Goal: Information Seeking & Learning: Find specific fact

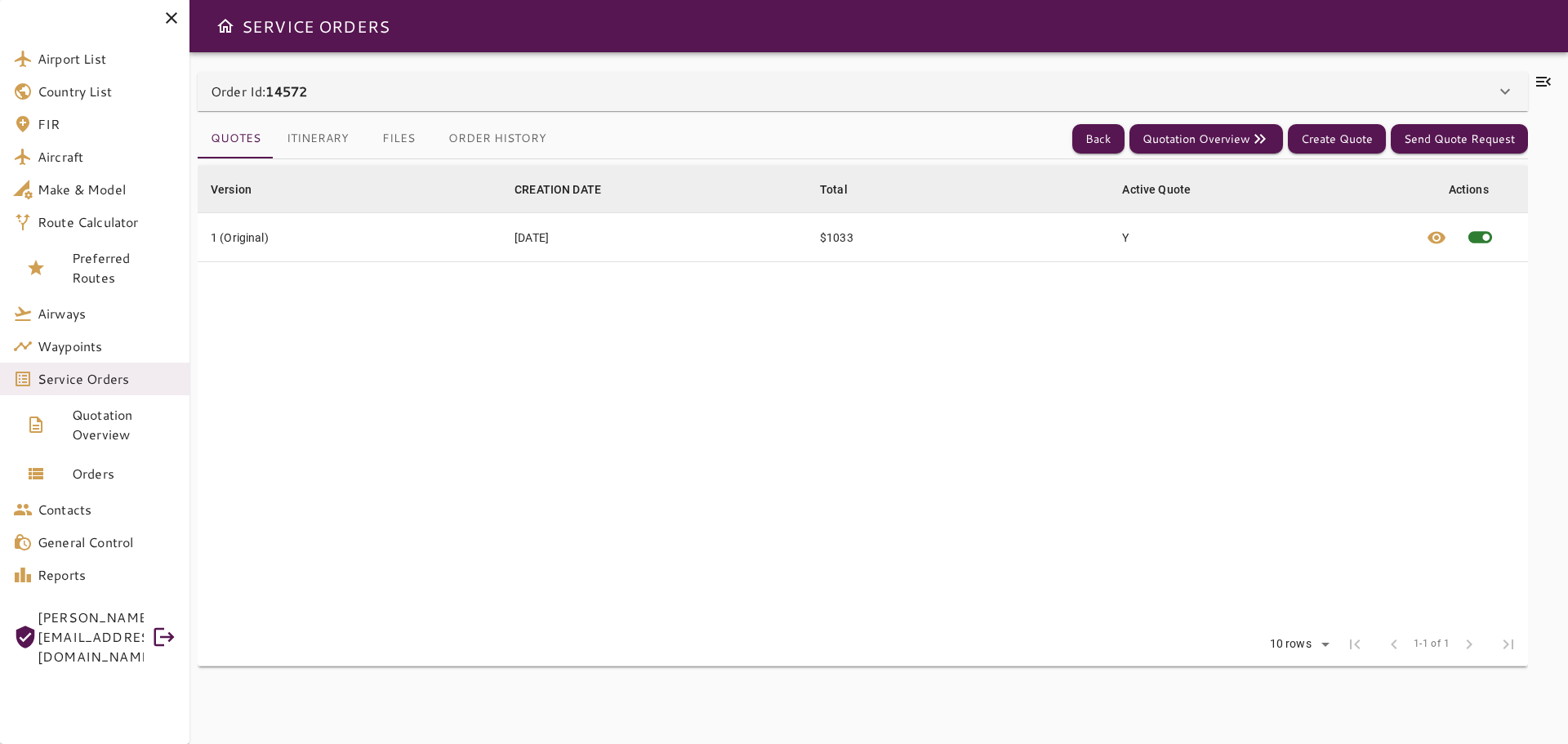
click at [1556, 76] on div at bounding box center [1543, 398] width 32 height 653
click at [1547, 83] on icon at bounding box center [1543, 81] width 20 height 20
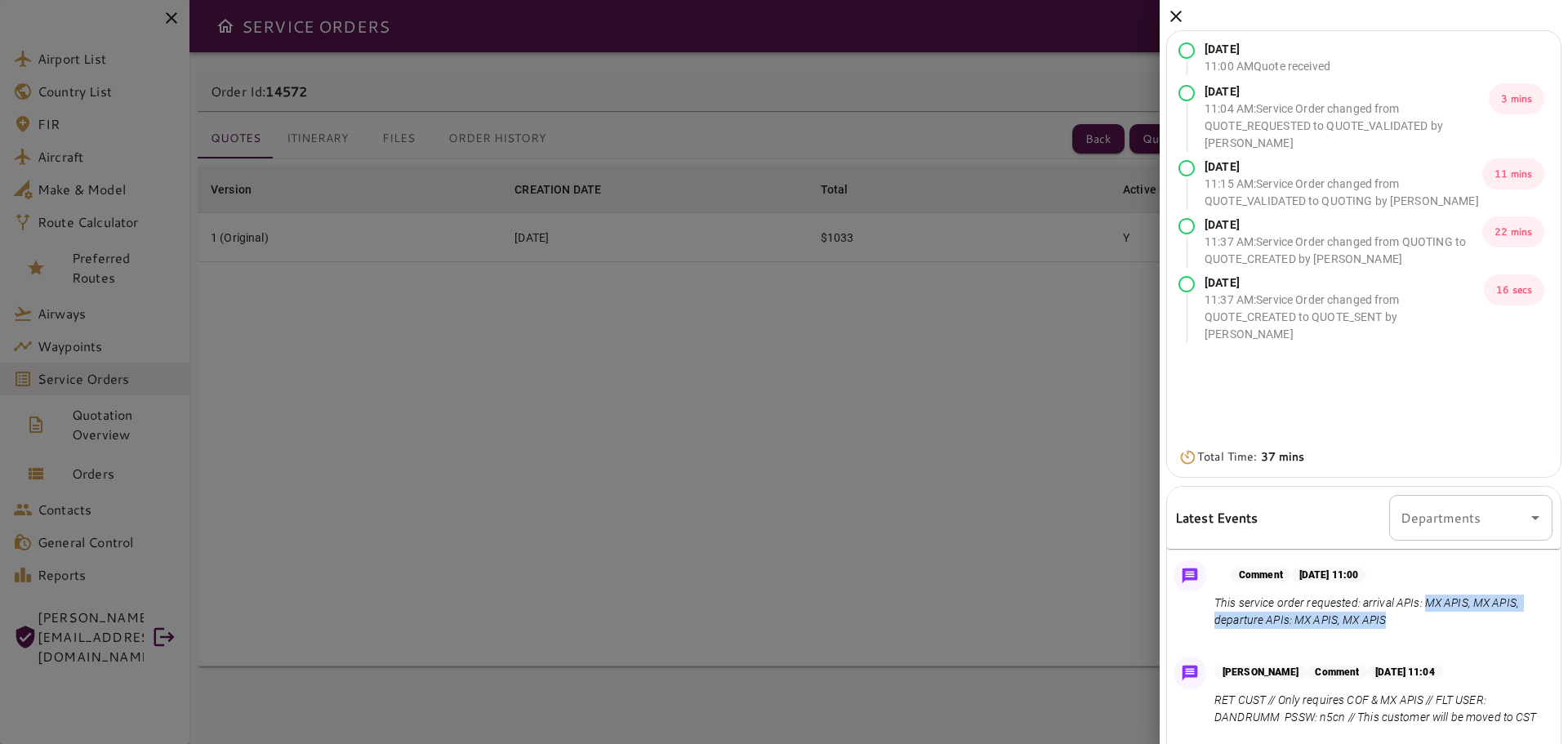
drag, startPoint x: 1423, startPoint y: 603, endPoint x: 1501, endPoint y: 621, distance: 80.0
click at [1501, 621] on p "This service order requested: arrival APIs: MX APIS, MX APIS, departure APIs: M…" at bounding box center [1380, 612] width 332 height 35
click at [1436, 632] on div "Comment [DATE] 11:00 This service order requested: arrival APIs: MX APIS, MX AP…" at bounding box center [1363, 598] width 393 height 91
drag, startPoint x: 1359, startPoint y: 607, endPoint x: 1413, endPoint y: 627, distance: 57.6
click at [1413, 627] on p "This service order requested: arrival APIs: MX APIS, MX APIS, departure APIs: M…" at bounding box center [1380, 612] width 332 height 35
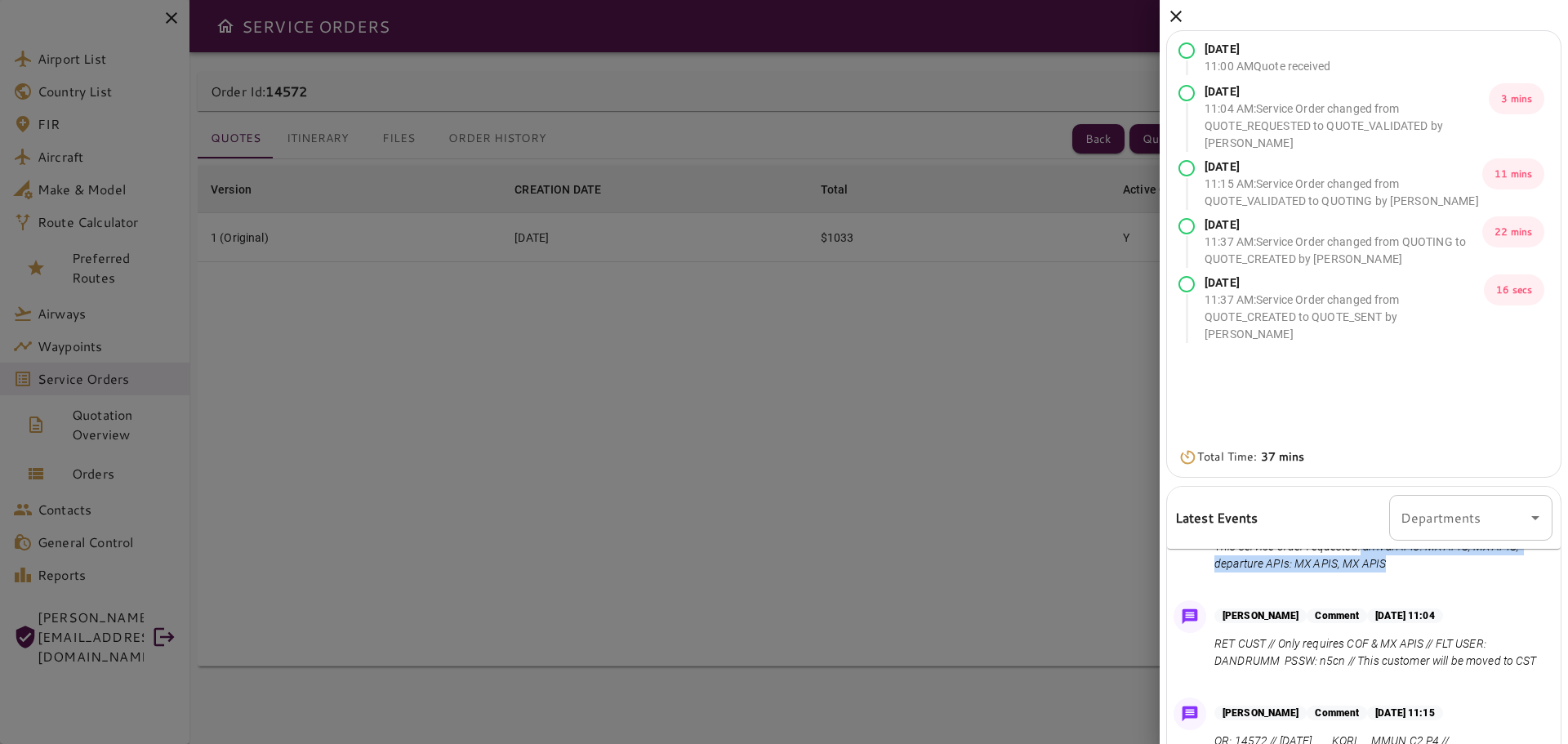
scroll to position [81, 0]
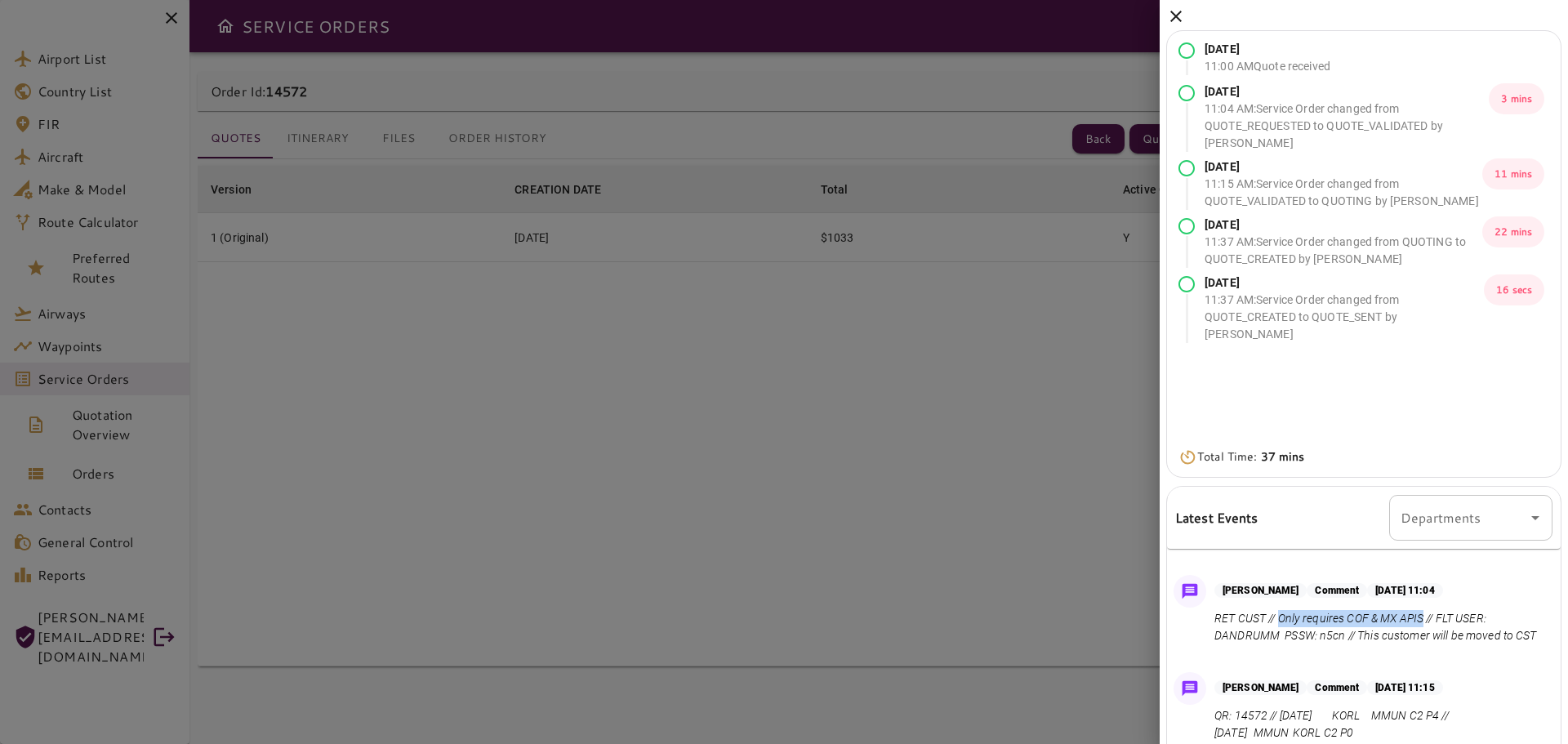
drag, startPoint x: 1280, startPoint y: 618, endPoint x: 1422, endPoint y: 626, distance: 142.2
click at [1422, 626] on p "RET CUST // Only requires COF & MX APIS // FLT USER: DANDRUMM PSSW: n5cn // Thi…" at bounding box center [1380, 627] width 332 height 35
copy p "Only requires COF & MX APIS"
